Goal: Transaction & Acquisition: Obtain resource

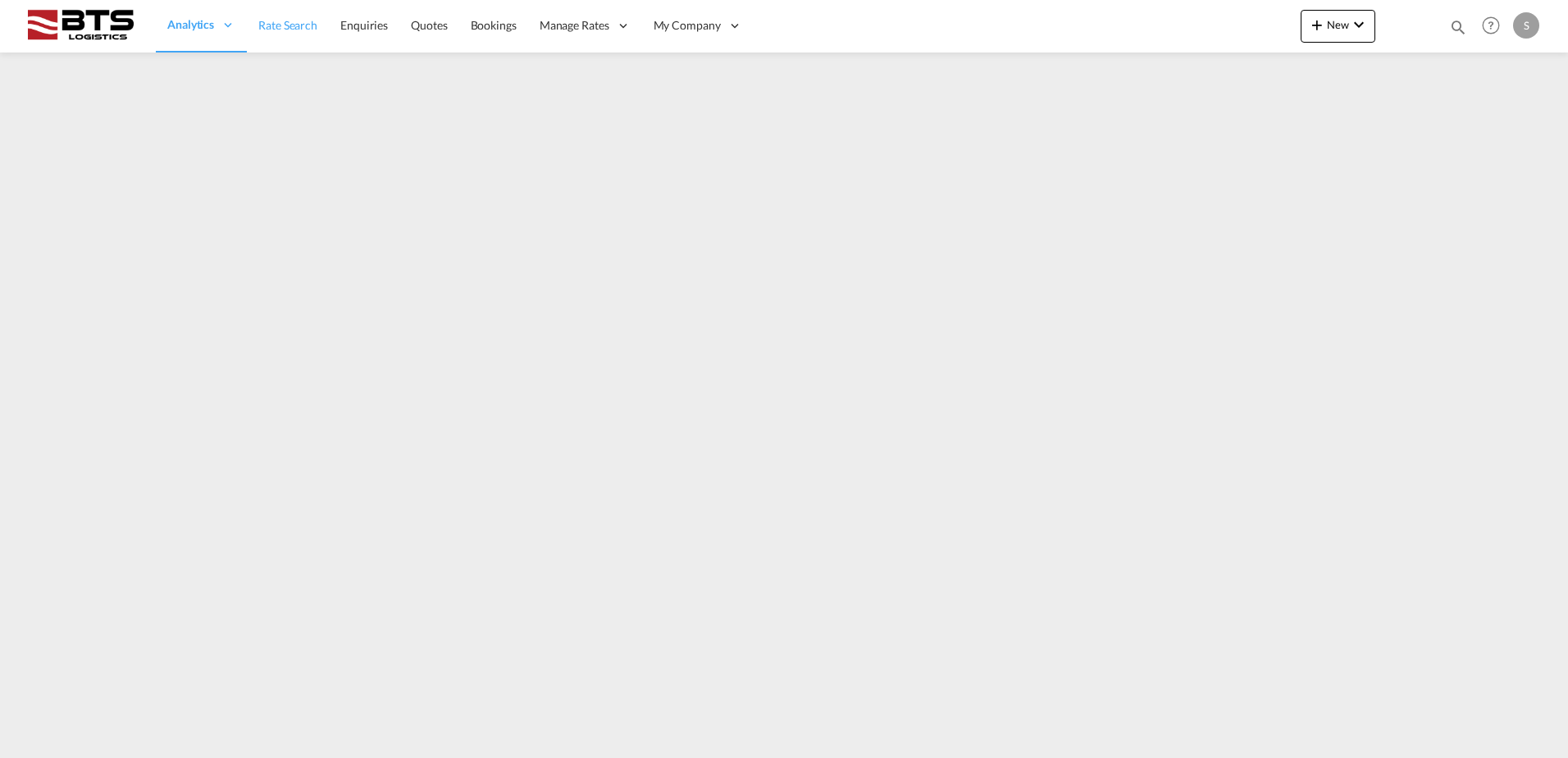
click at [300, 36] on link "Rate Search" at bounding box center [288, 25] width 82 height 53
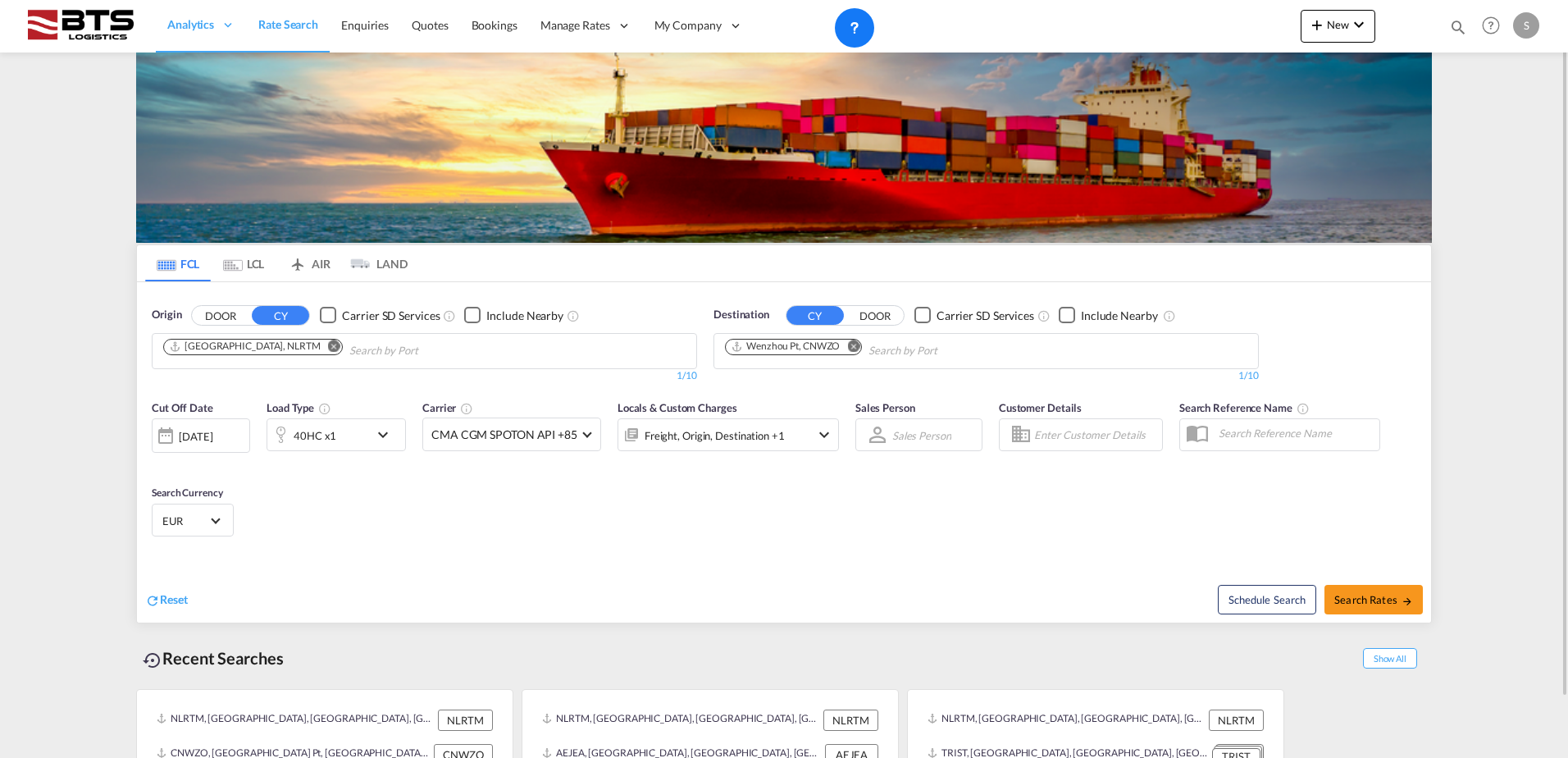
click at [855, 344] on md-icon "Remove" at bounding box center [854, 345] width 12 height 12
type input "yantian"
click at [797, 393] on div "Yantian Pt China CNYTN" at bounding box center [852, 388] width 311 height 49
click at [363, 434] on div "40HC x1" at bounding box center [318, 435] width 101 height 33
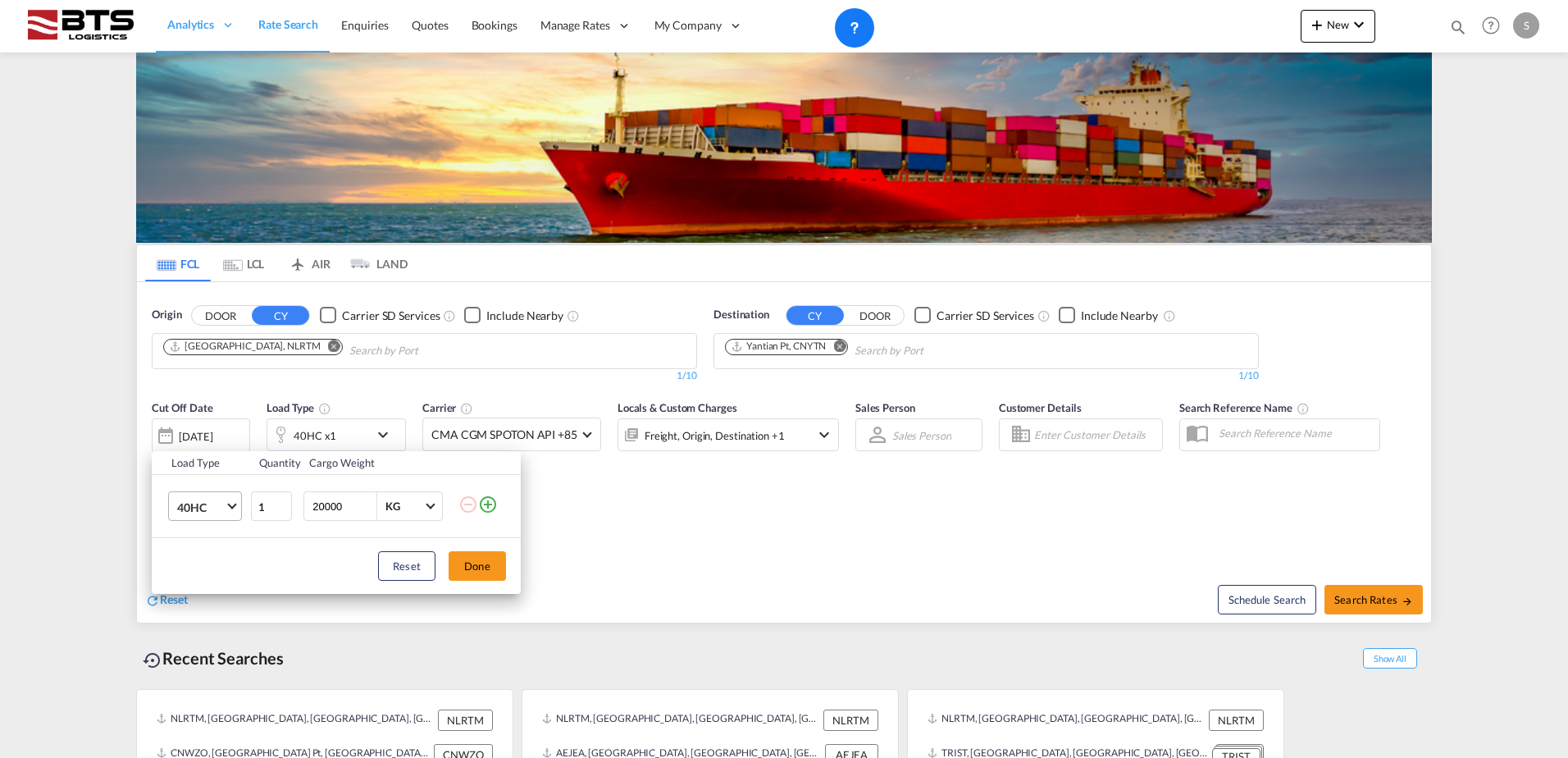
click at [173, 510] on md-select "40HC 20GP 40GP 40HC 45HC 20RE 40RE 40HR 20OT 40OT 20FR 40FR 40NR 20NR 45S 20TK …" at bounding box center [205, 506] width 73 height 30
click at [202, 435] on div "20GP" at bounding box center [192, 428] width 29 height 17
click at [483, 554] on button "Done" at bounding box center [477, 566] width 58 height 30
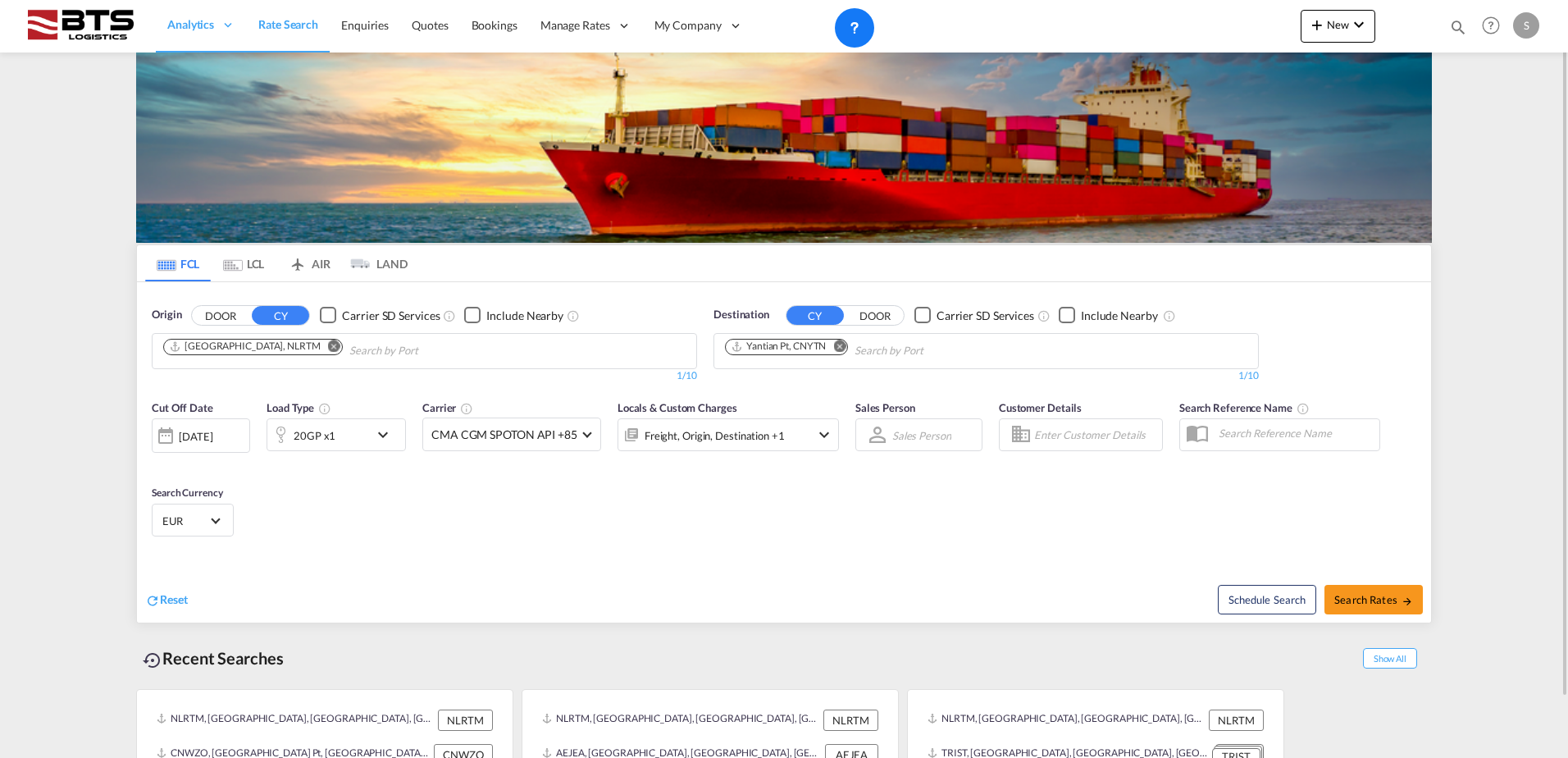
click at [194, 526] on span "EUR" at bounding box center [185, 520] width 46 height 15
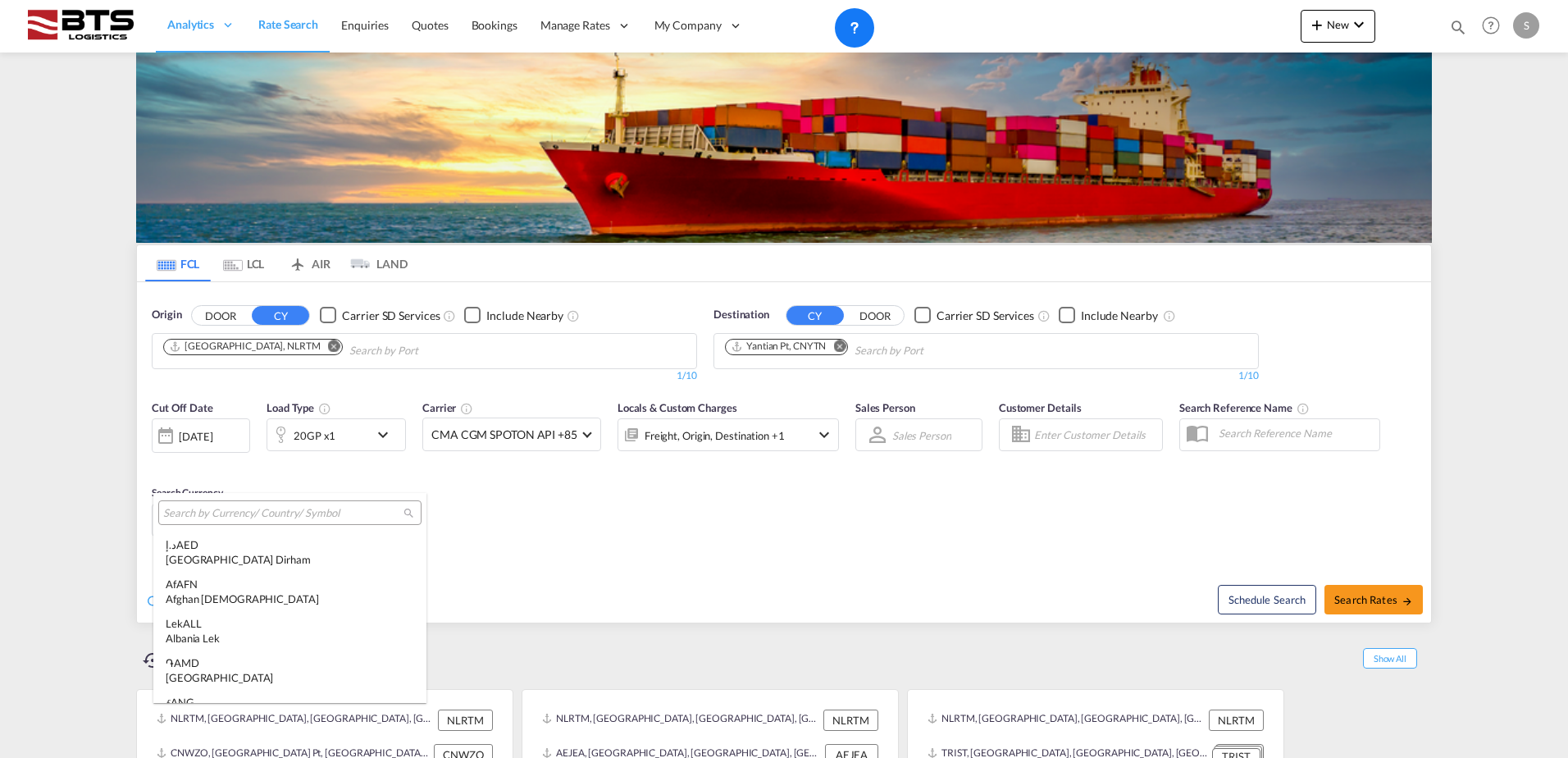
scroll to position [1646, 0]
click at [229, 518] on input "search" at bounding box center [283, 513] width 240 height 15
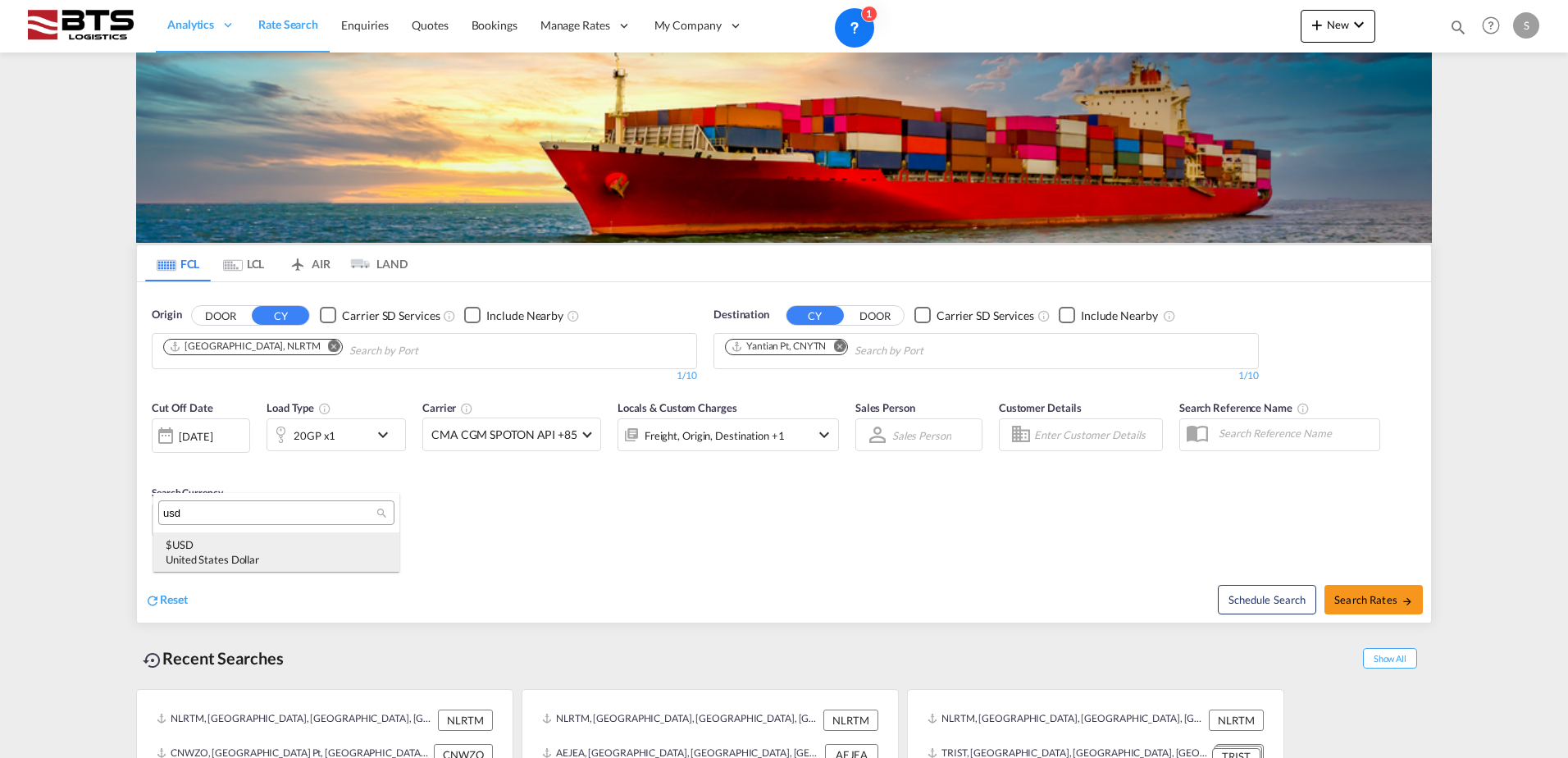
type input "usd"
click at [226, 534] on md-option "$ USD United States Dollar" at bounding box center [275, 552] width 246 height 39
click at [213, 441] on div "[DATE]" at bounding box center [195, 435] width 33 height 15
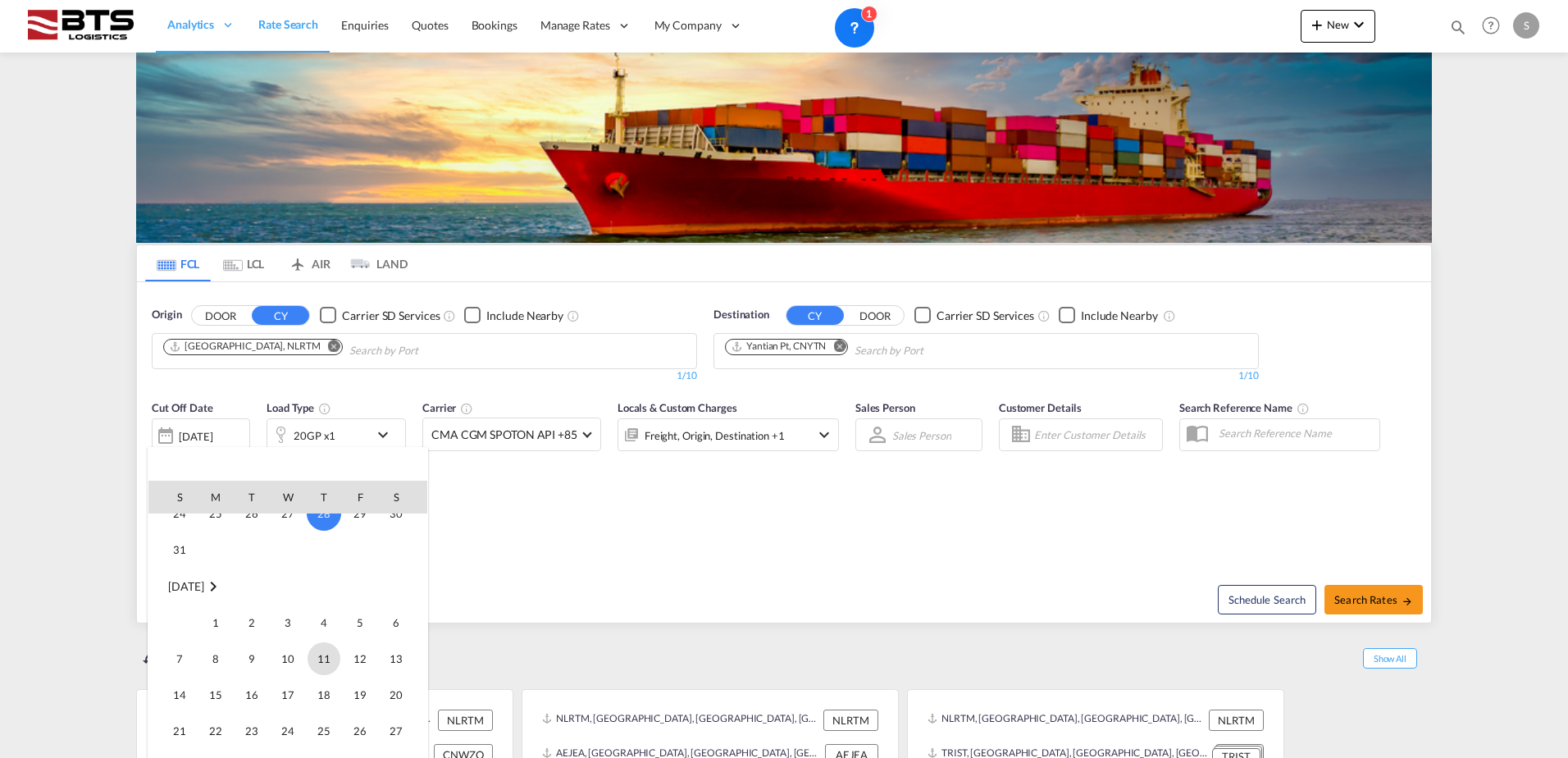
scroll to position [816, 0]
click at [210, 618] on span "1" at bounding box center [216, 622] width 33 height 33
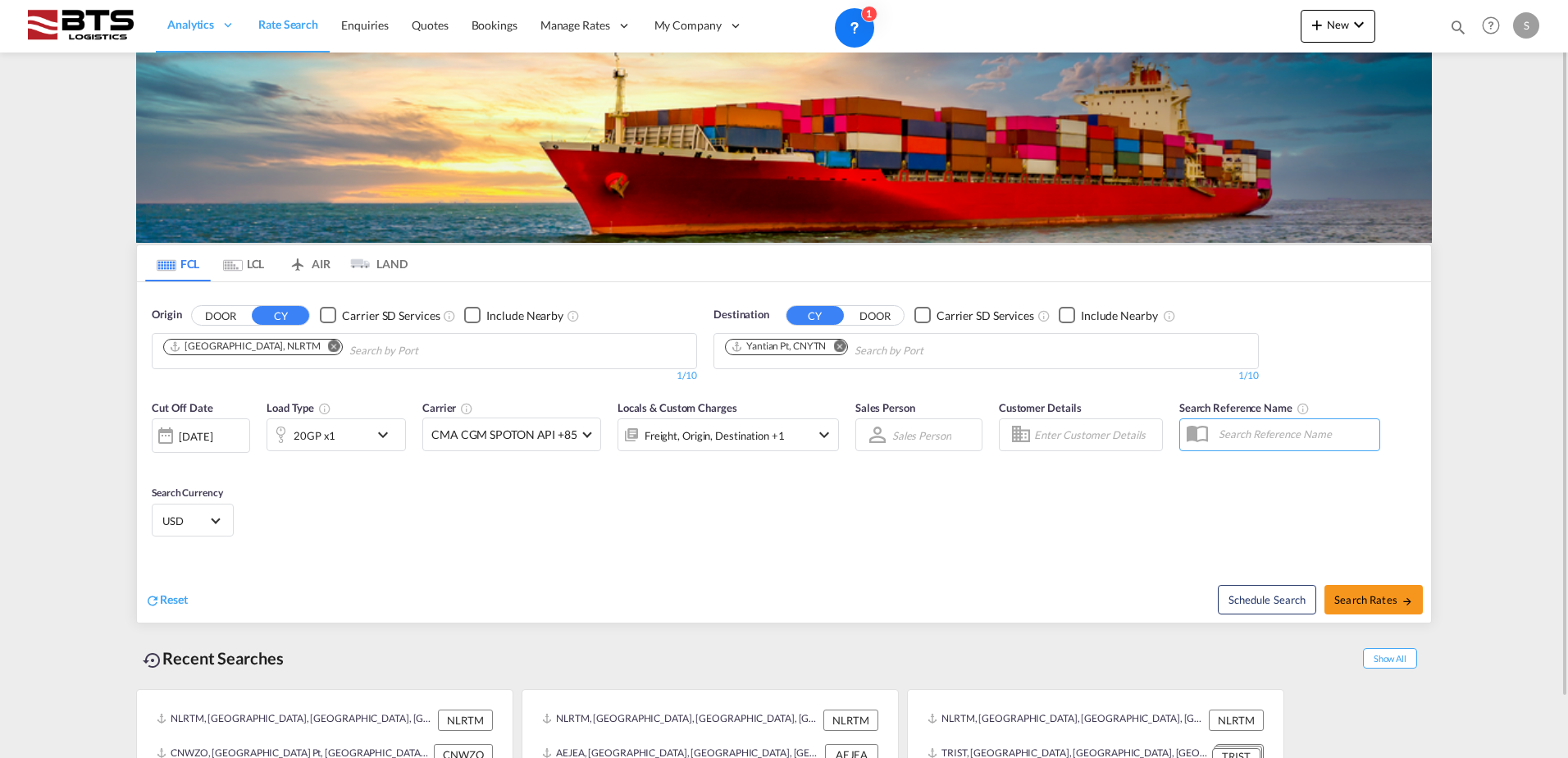
click at [736, 439] on div "Freight, Origin, Destination +1" at bounding box center [714, 435] width 140 height 23
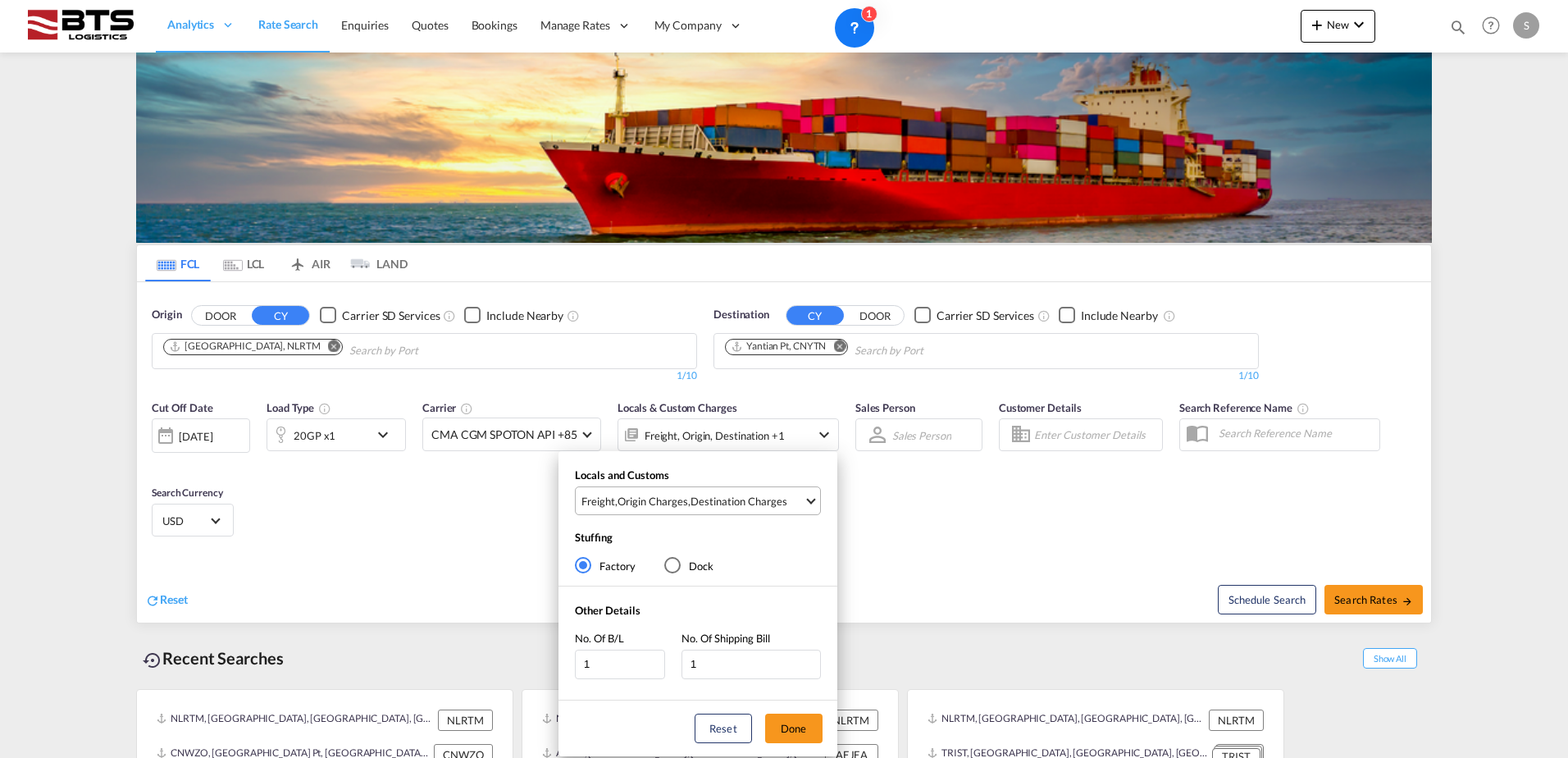
click at [679, 505] on div "Origin Charges" at bounding box center [652, 501] width 71 height 15
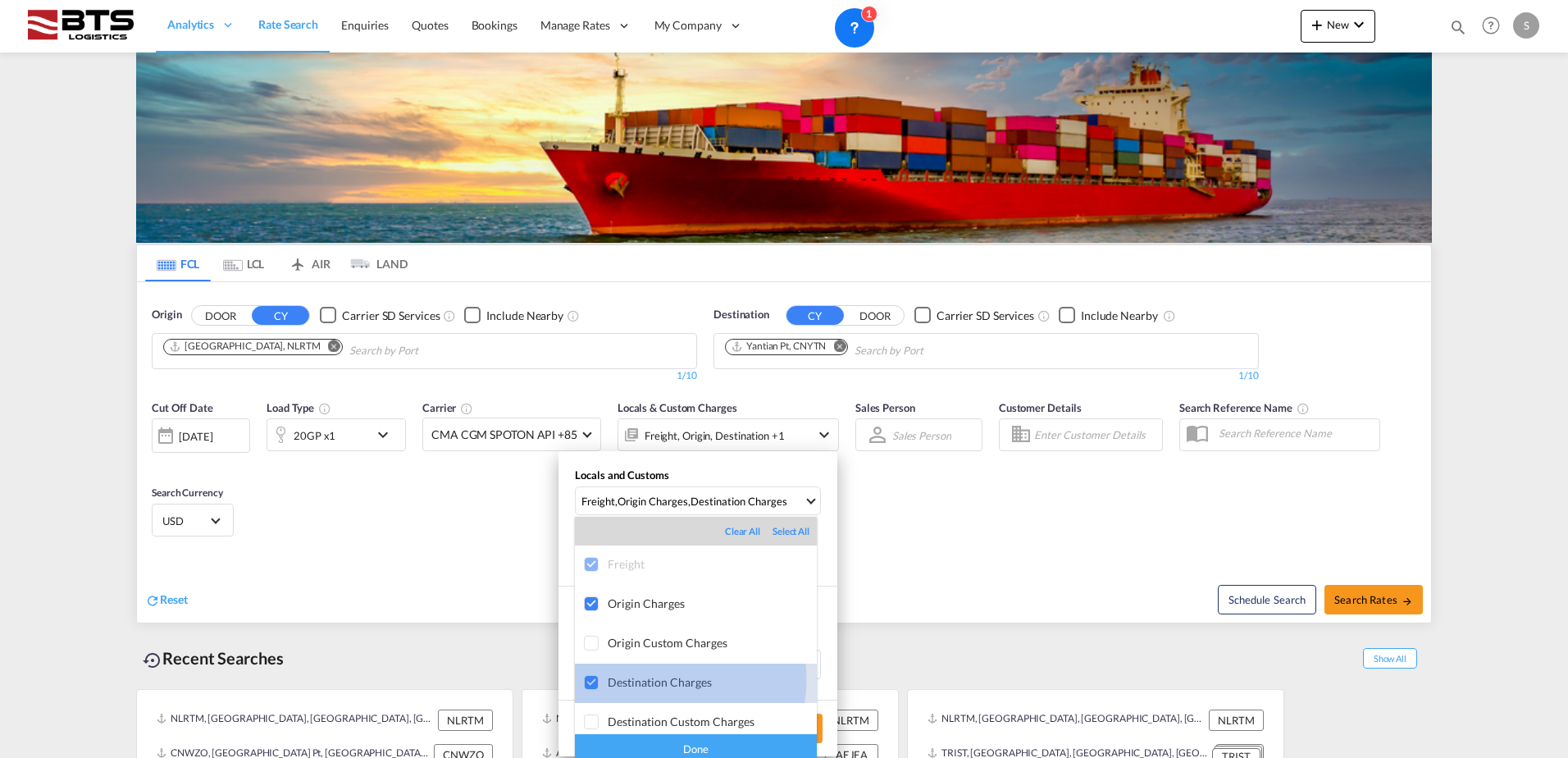
click at [672, 679] on div "Destination Charges" at bounding box center [712, 682] width 209 height 14
click at [688, 737] on div "Done" at bounding box center [695, 748] width 242 height 29
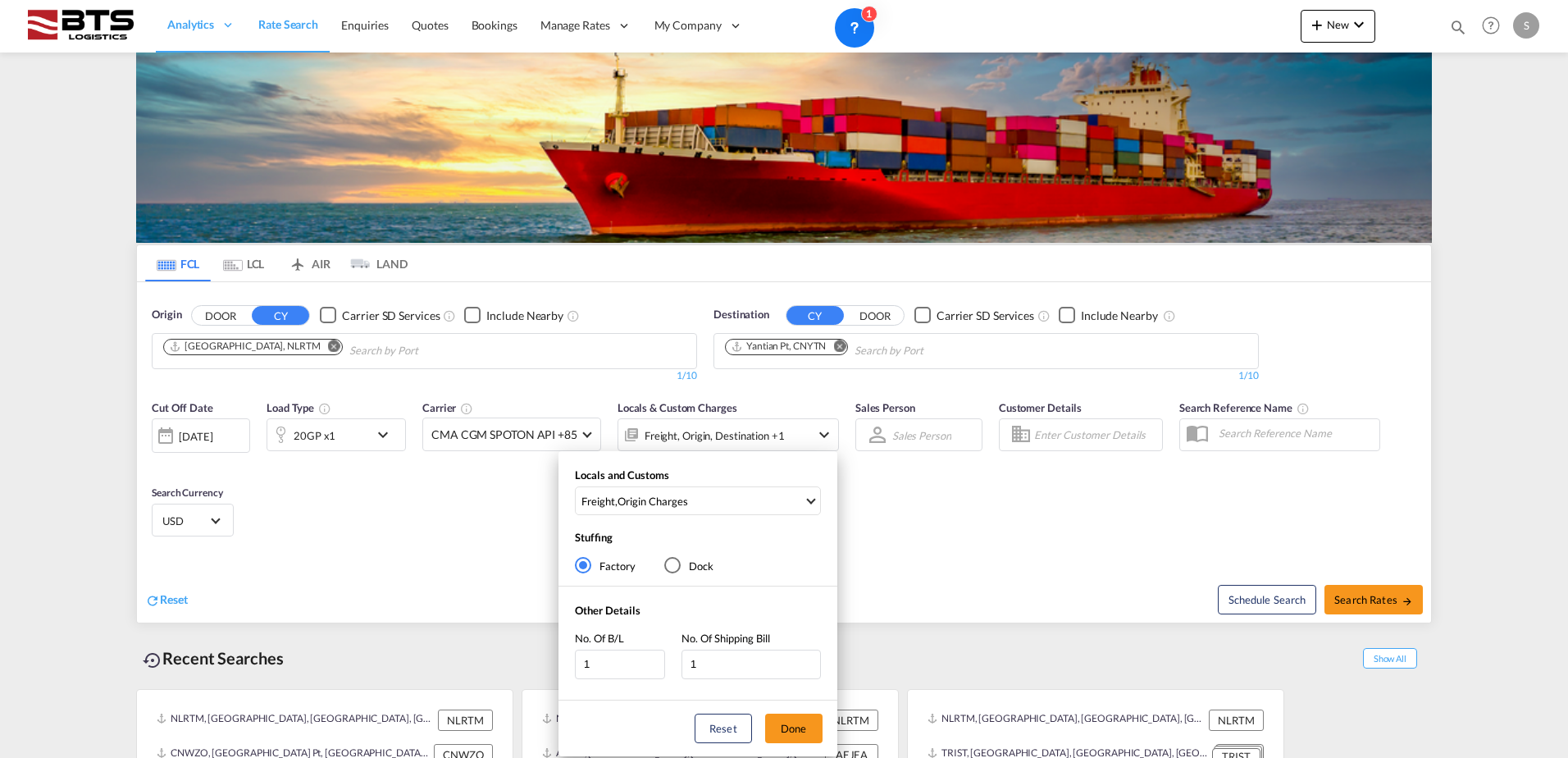
click at [813, 711] on div "Reset Done" at bounding box center [698, 728] width 279 height 56
click at [802, 726] on button "Done" at bounding box center [794, 728] width 58 height 30
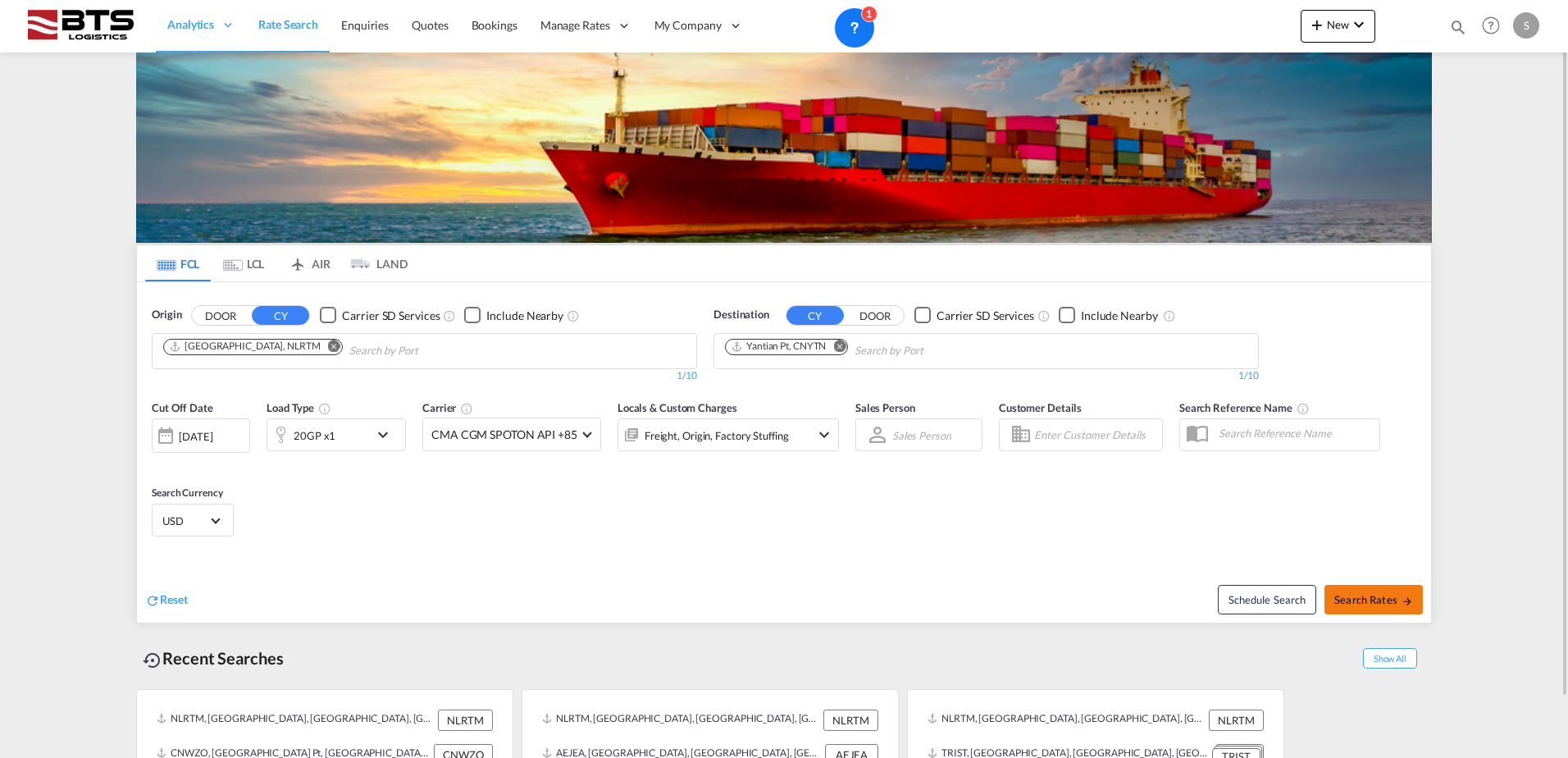
click at [1373, 597] on span "Search Rates" at bounding box center [1374, 599] width 79 height 13
type input "NLRTM to CNYTN / [DATE]"
